Goal: Information Seeking & Learning: Learn about a topic

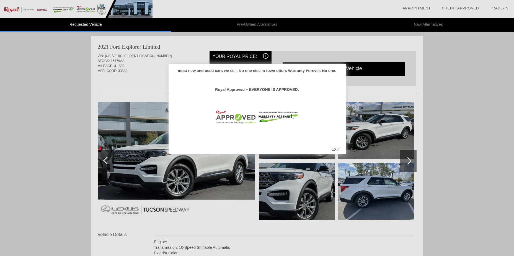
scroll to position [97, 0]
click at [479, 103] on div at bounding box center [257, 128] width 514 height 256
click at [342, 70] on div "Hello [PERSON_NAME], Thank you so much for taking the time to consider Royal Bu…" at bounding box center [257, 109] width 177 height 90
click at [260, 54] on div at bounding box center [257, 128] width 514 height 256
click at [235, 74] on div "Hello [PERSON_NAME], Thank you so much for taking the time to consider Royal Bu…" at bounding box center [257, 106] width 166 height 72
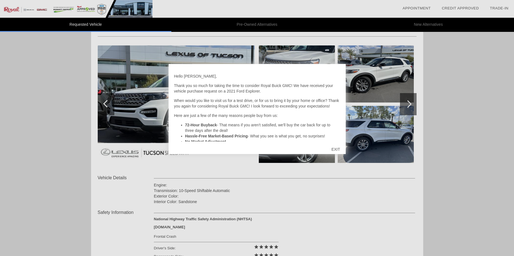
scroll to position [0, 0]
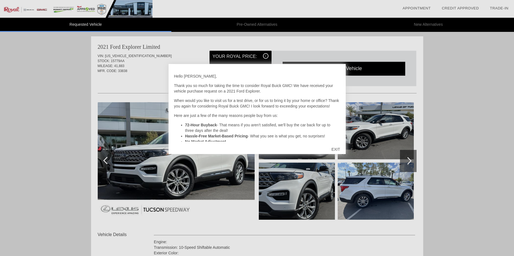
click at [193, 177] on div at bounding box center [257, 128] width 514 height 256
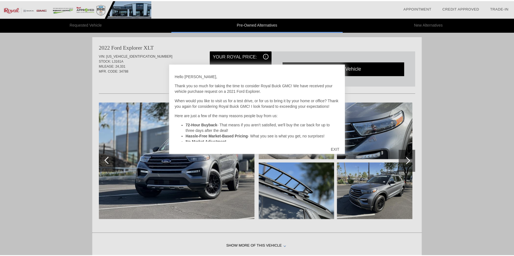
scroll to position [2, 0]
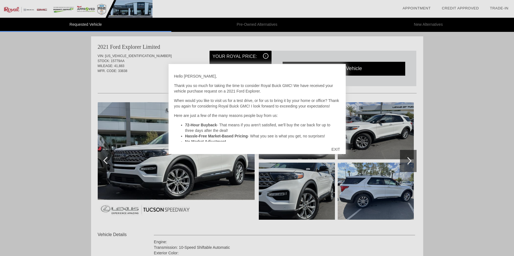
click at [410, 161] on div at bounding box center [257, 128] width 514 height 256
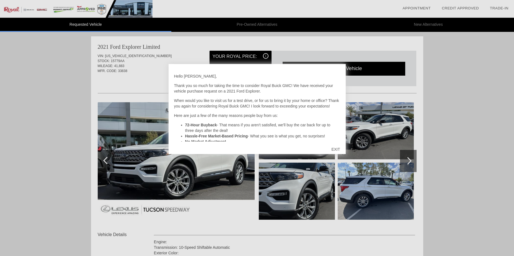
click at [339, 149] on div "EXIT" at bounding box center [336, 149] width 20 height 17
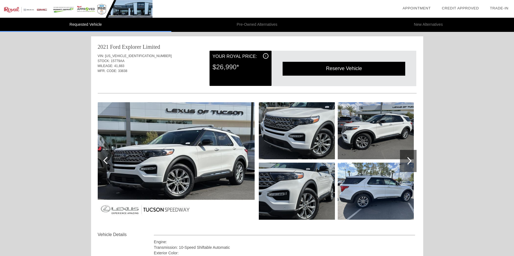
click at [408, 163] on div at bounding box center [407, 160] width 7 height 7
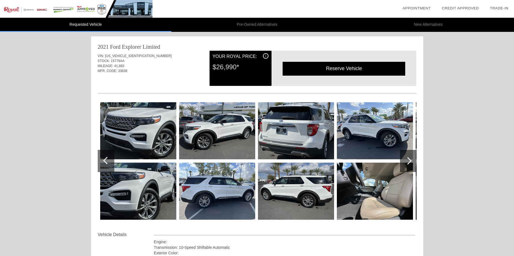
click at [408, 163] on div at bounding box center [407, 160] width 7 height 7
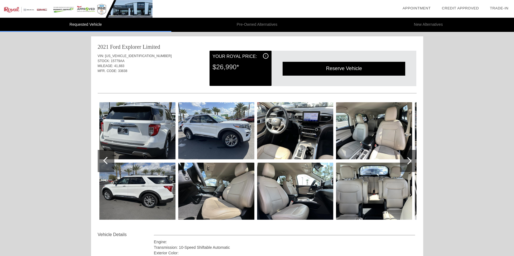
click at [244, 190] on img at bounding box center [216, 191] width 76 height 57
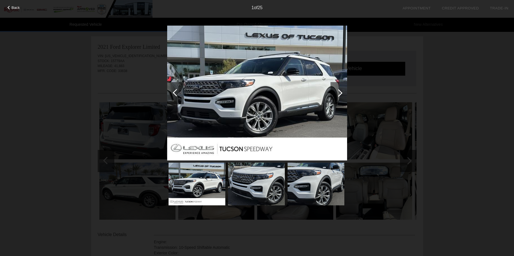
click at [251, 107] on img at bounding box center [257, 92] width 180 height 135
click at [341, 94] on div at bounding box center [338, 92] width 7 height 7
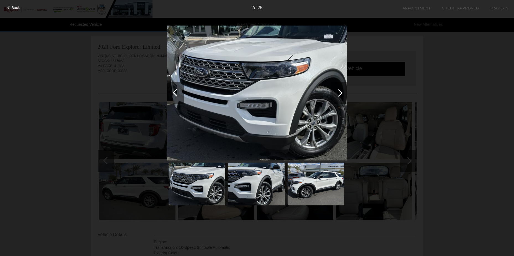
click at [341, 94] on div at bounding box center [338, 92] width 7 height 7
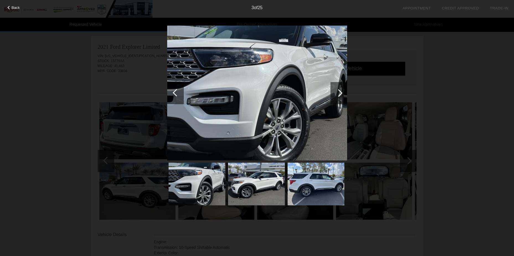
click at [341, 94] on div at bounding box center [338, 92] width 7 height 7
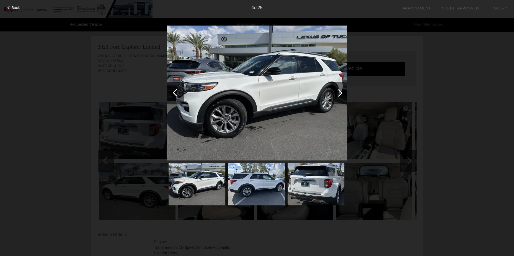
click at [341, 94] on div at bounding box center [338, 92] width 7 height 7
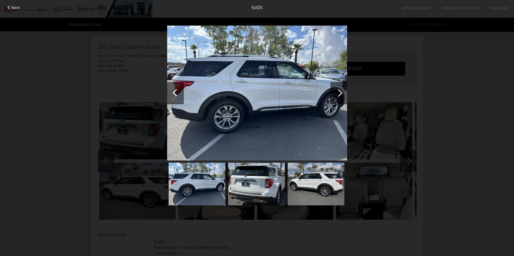
click at [341, 94] on div at bounding box center [338, 92] width 7 height 7
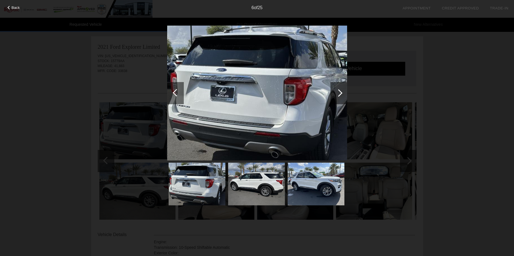
click at [341, 94] on div at bounding box center [338, 92] width 7 height 7
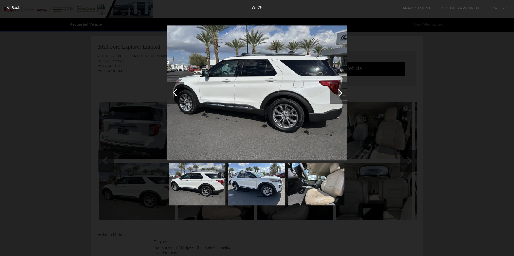
click at [341, 94] on div at bounding box center [338, 92] width 7 height 7
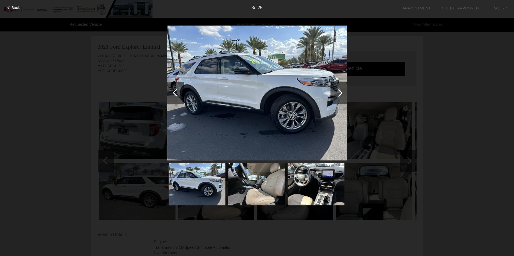
click at [341, 94] on div at bounding box center [338, 92] width 7 height 7
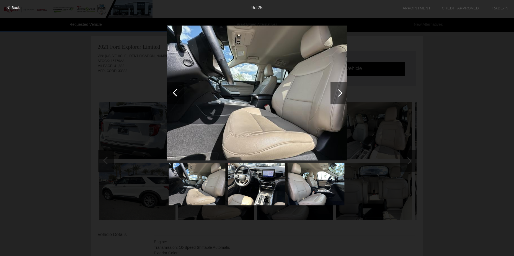
click at [341, 94] on div at bounding box center [338, 92] width 7 height 7
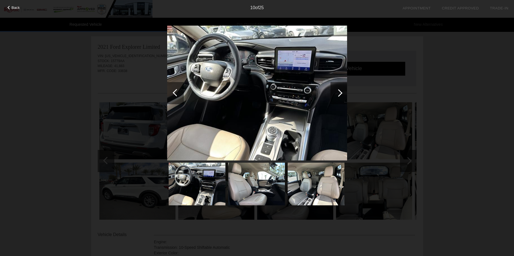
click at [341, 94] on div at bounding box center [338, 92] width 7 height 7
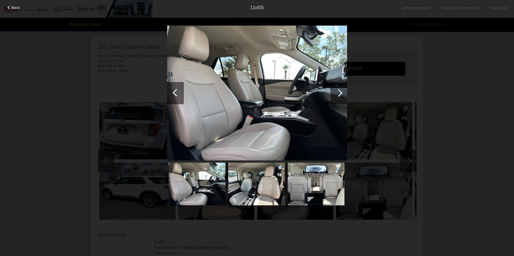
click at [341, 94] on div at bounding box center [338, 92] width 7 height 7
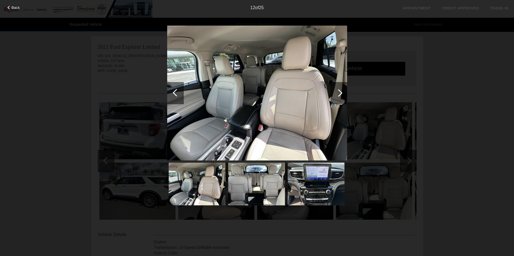
click at [341, 94] on div at bounding box center [338, 92] width 7 height 7
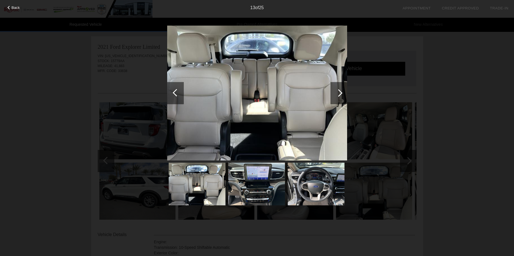
click at [341, 94] on div at bounding box center [338, 92] width 7 height 7
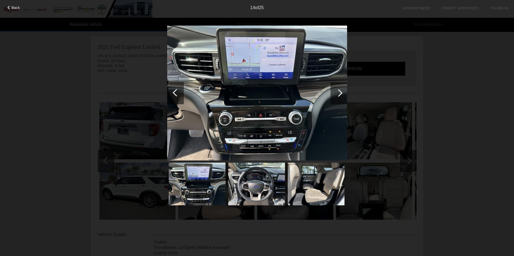
click at [341, 94] on div at bounding box center [338, 92] width 7 height 7
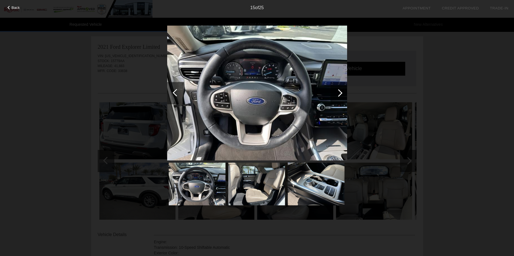
click at [341, 94] on div at bounding box center [338, 92] width 7 height 7
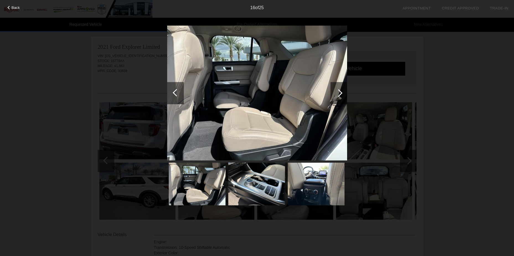
click at [341, 94] on div at bounding box center [338, 92] width 7 height 7
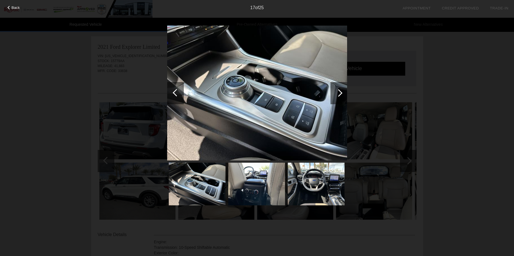
click at [341, 94] on div at bounding box center [338, 92] width 7 height 7
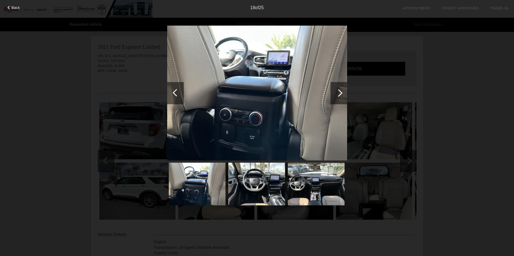
click at [341, 94] on div at bounding box center [338, 92] width 7 height 7
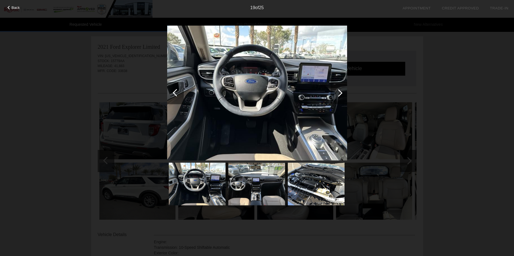
click at [341, 94] on div at bounding box center [338, 92] width 7 height 7
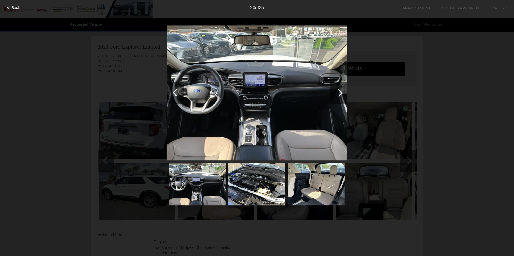
click at [341, 94] on div at bounding box center [338, 92] width 7 height 7
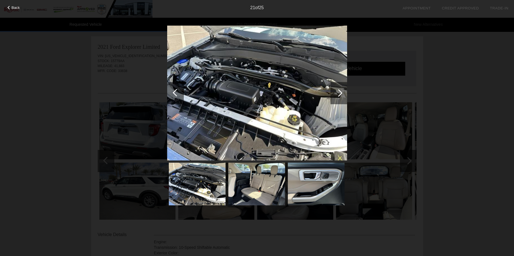
click at [341, 94] on div at bounding box center [338, 92] width 7 height 7
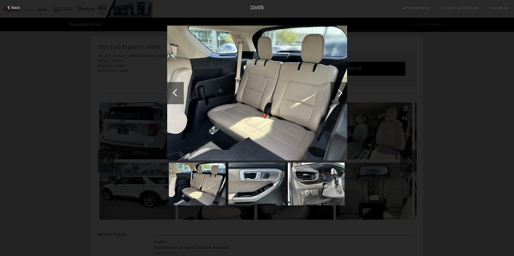
click at [341, 94] on div at bounding box center [338, 92] width 7 height 7
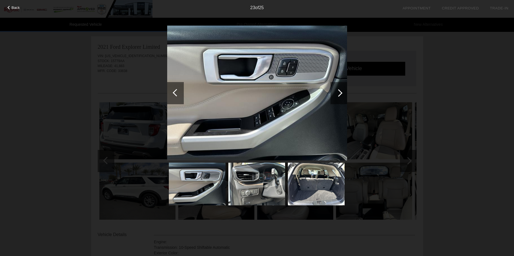
click at [341, 94] on div at bounding box center [338, 92] width 7 height 7
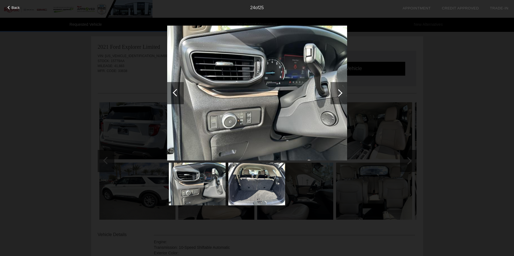
click at [341, 94] on div at bounding box center [338, 92] width 7 height 7
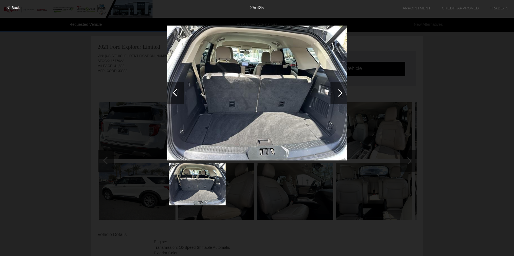
click at [341, 94] on div at bounding box center [338, 92] width 7 height 7
